Goal: Task Accomplishment & Management: Use online tool/utility

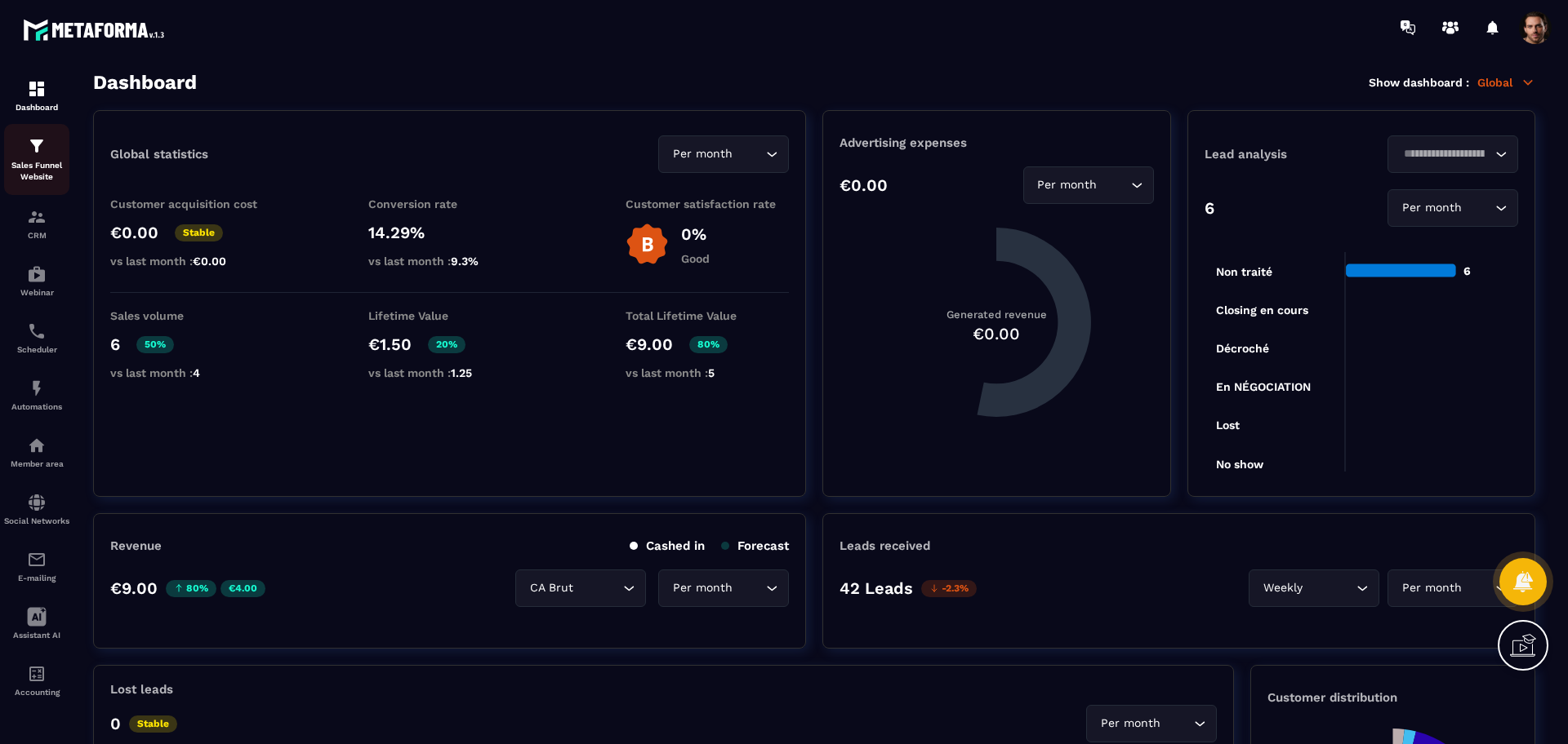
click at [34, 153] on img at bounding box center [37, 146] width 20 height 20
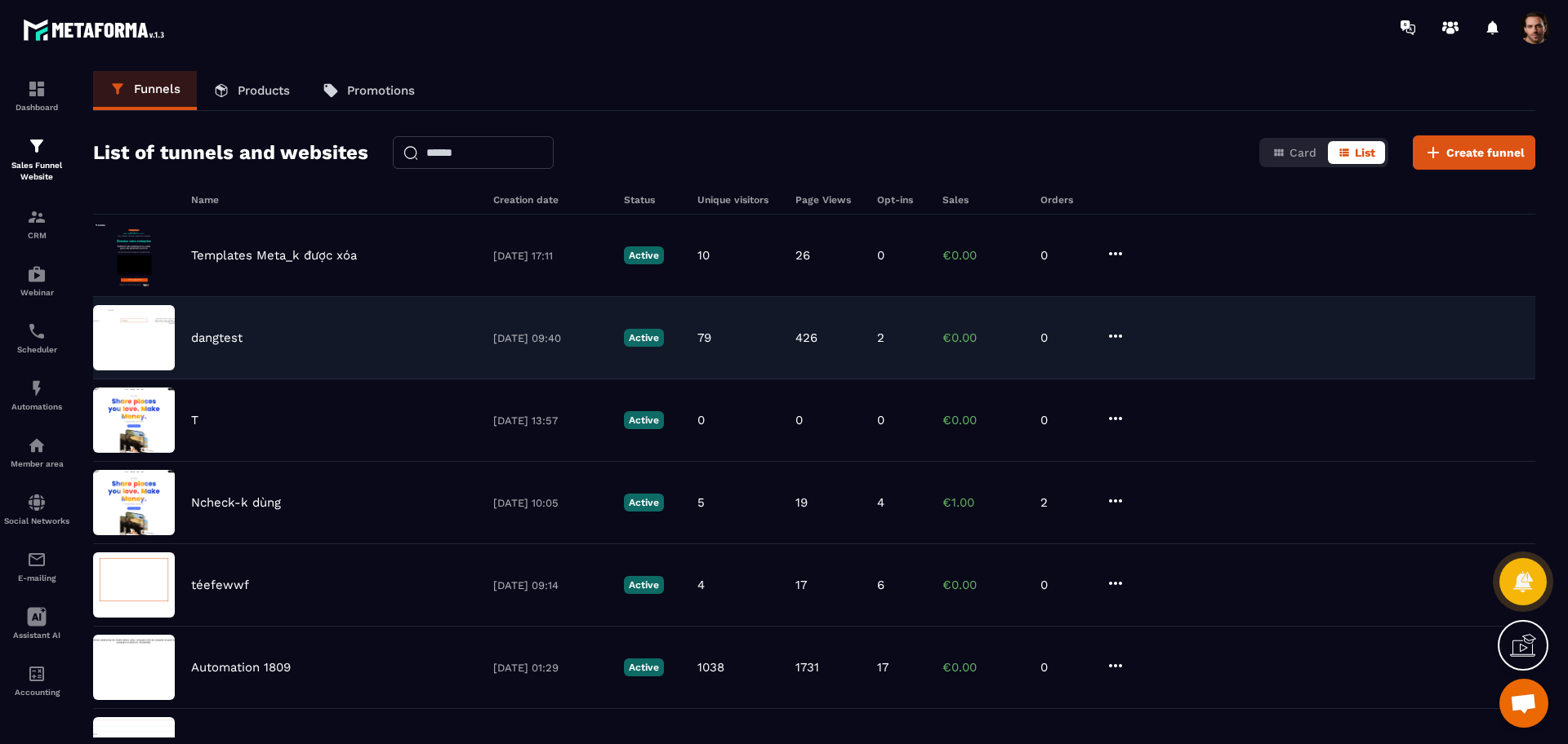
click at [749, 357] on div "dangtest [DATE] 09:40 Active 79 426 2 €0.00 0" at bounding box center [814, 338] width 1442 height 83
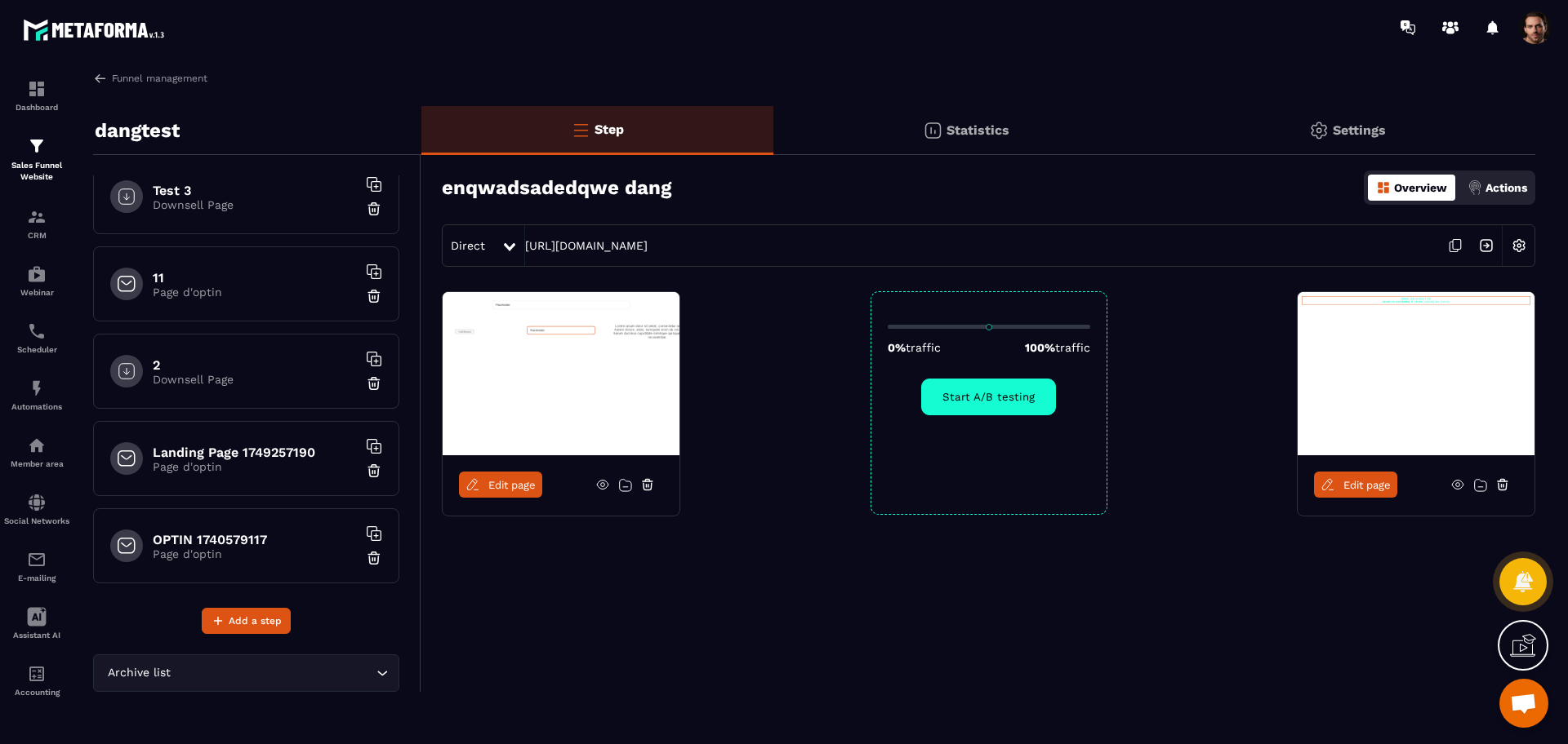
scroll to position [1335, 0]
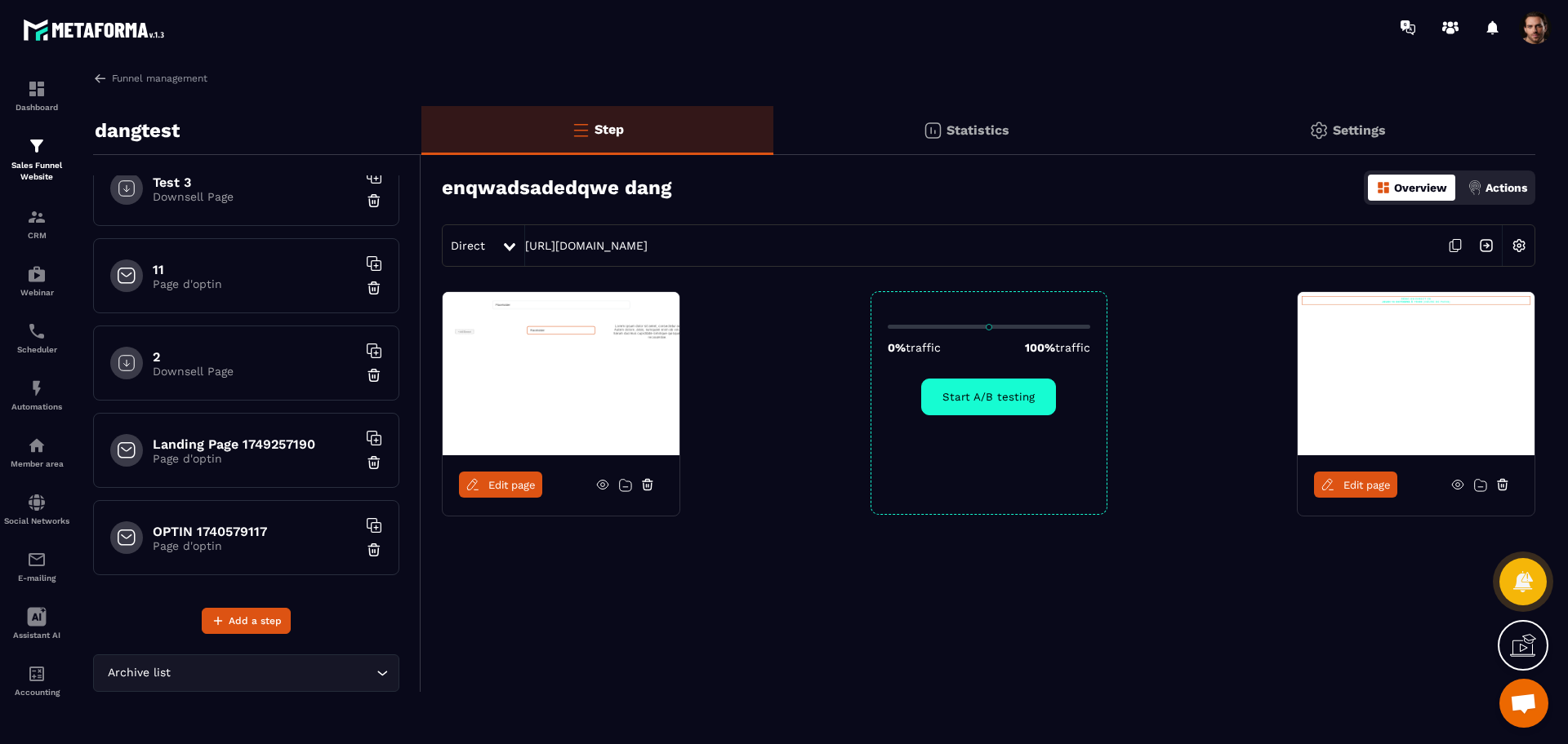
click at [277, 547] on p "Page d'optin" at bounding box center [254, 545] width 204 height 13
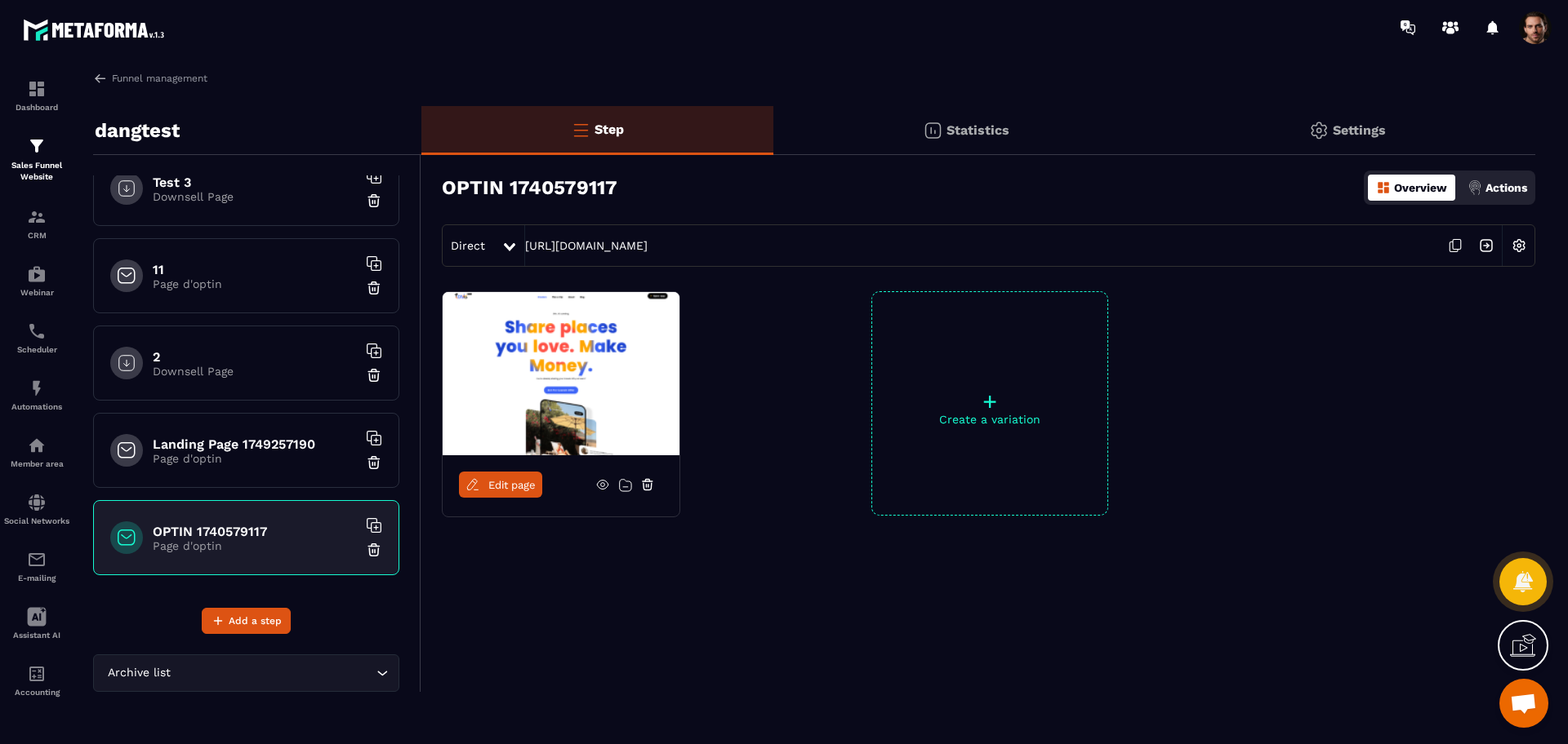
click at [514, 485] on span "Edit page" at bounding box center [512, 485] width 48 height 12
